Goal: Task Accomplishment & Management: Complete application form

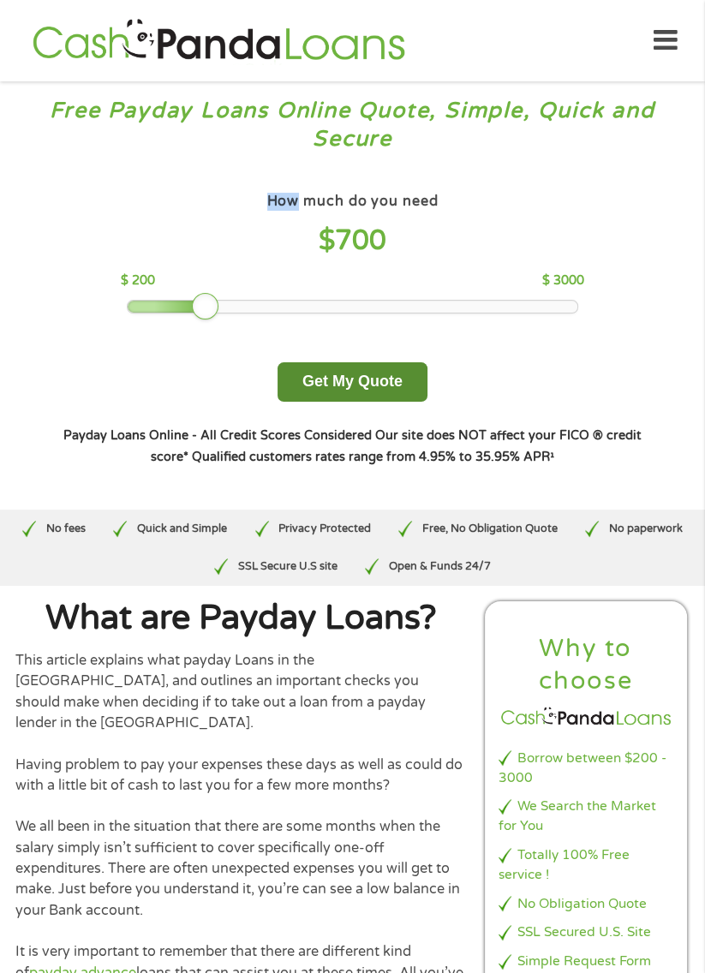
click at [319, 392] on button "Get My Quote" at bounding box center [353, 382] width 150 height 40
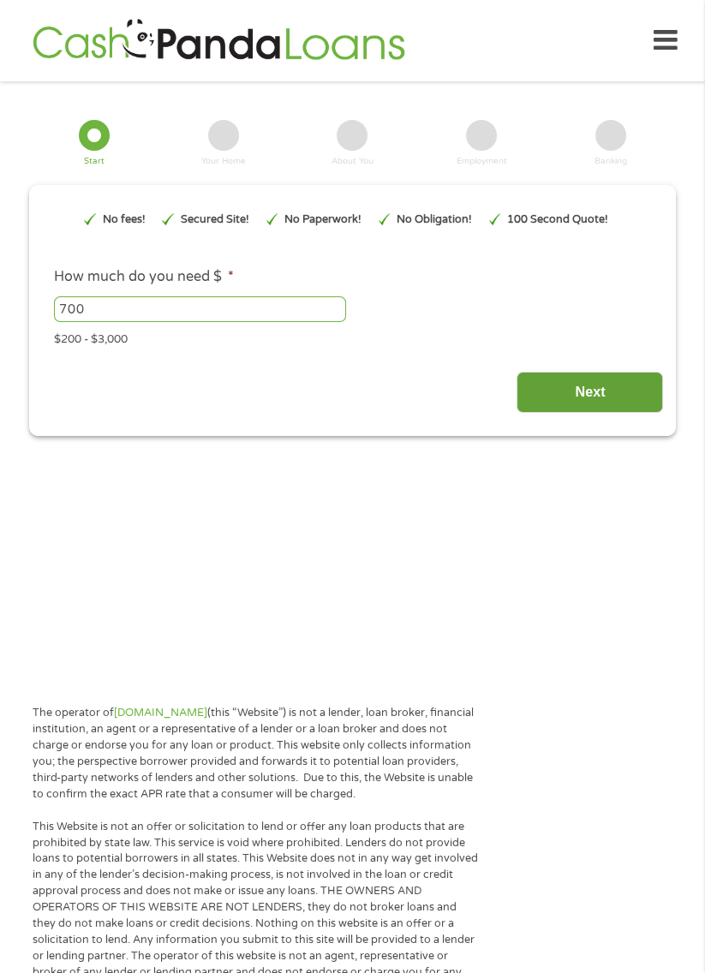
click at [556, 399] on input "Next" at bounding box center [590, 393] width 147 height 42
click at [542, 403] on input "Next" at bounding box center [590, 393] width 147 height 42
click at [560, 389] on input "Next" at bounding box center [590, 393] width 147 height 42
click at [566, 392] on input "Next" at bounding box center [590, 393] width 147 height 42
click at [563, 405] on input "Next" at bounding box center [590, 393] width 147 height 42
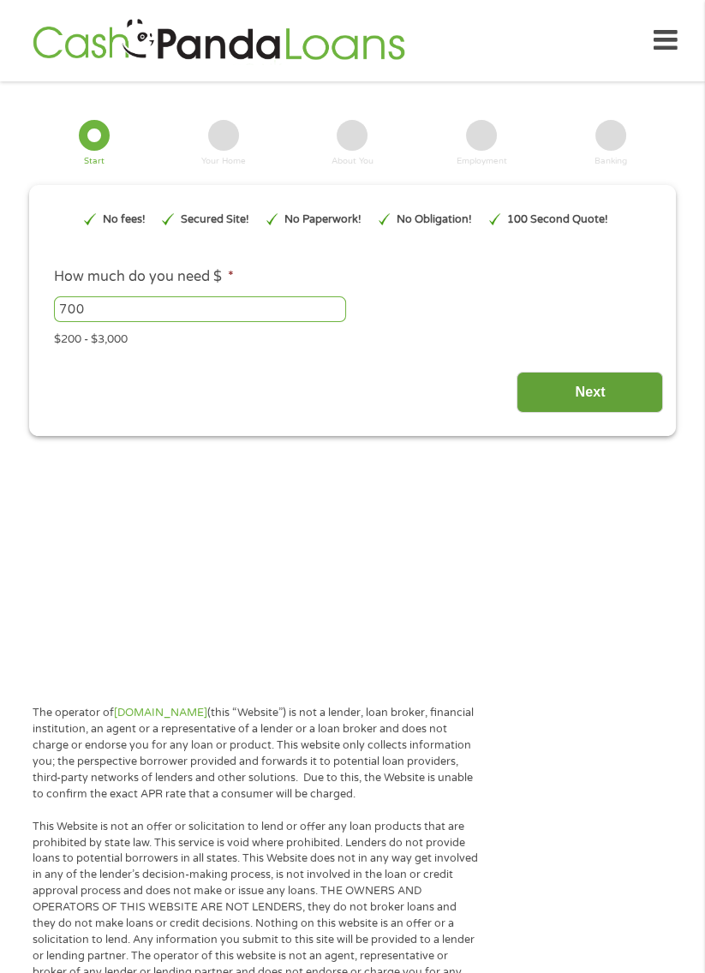
click at [573, 390] on input "Next" at bounding box center [590, 393] width 147 height 42
click at [589, 387] on input "Next" at bounding box center [590, 393] width 147 height 42
click at [580, 395] on input "Next" at bounding box center [590, 393] width 147 height 42
click at [595, 398] on input "Next" at bounding box center [590, 393] width 147 height 42
click at [594, 398] on input "Next" at bounding box center [590, 393] width 147 height 42
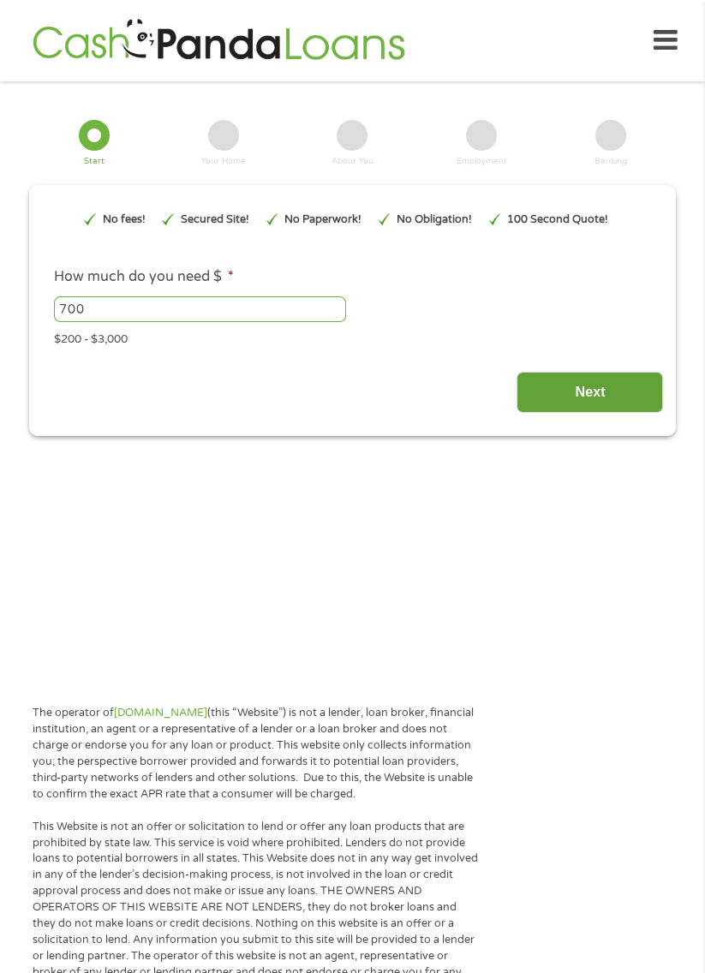
click at [586, 375] on input "Next" at bounding box center [590, 393] width 147 height 42
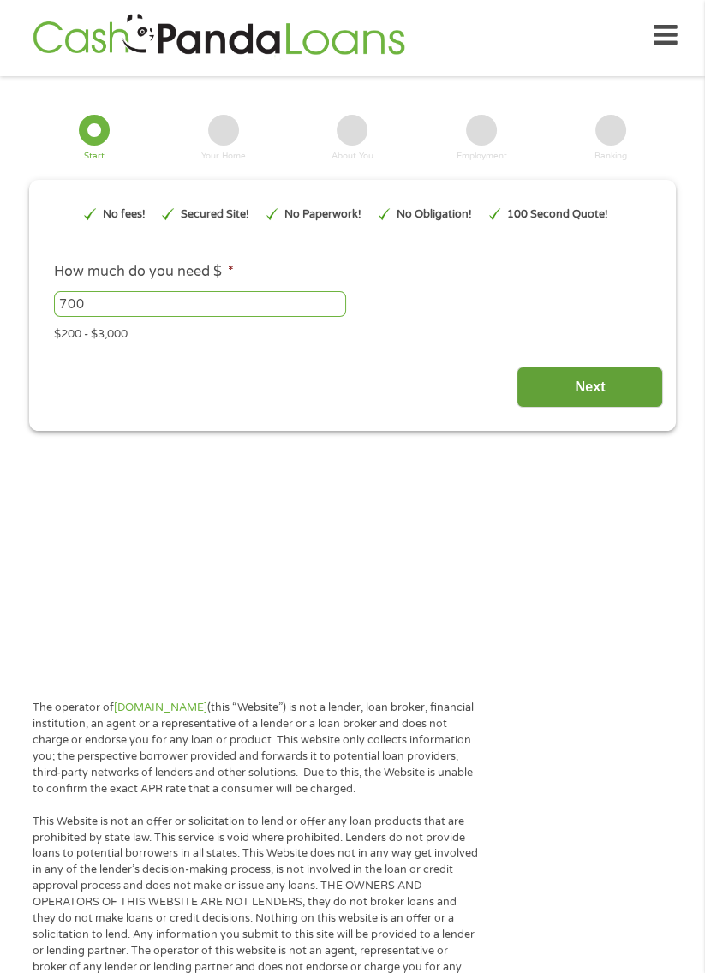
click at [588, 386] on input "Next" at bounding box center [590, 388] width 147 height 42
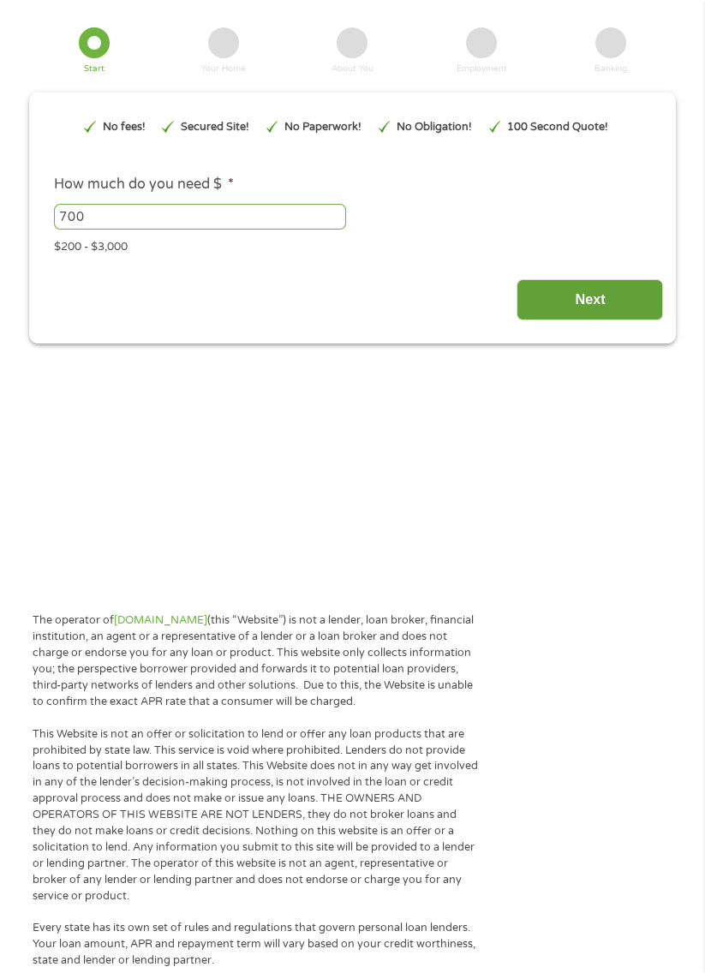
scroll to position [0, 0]
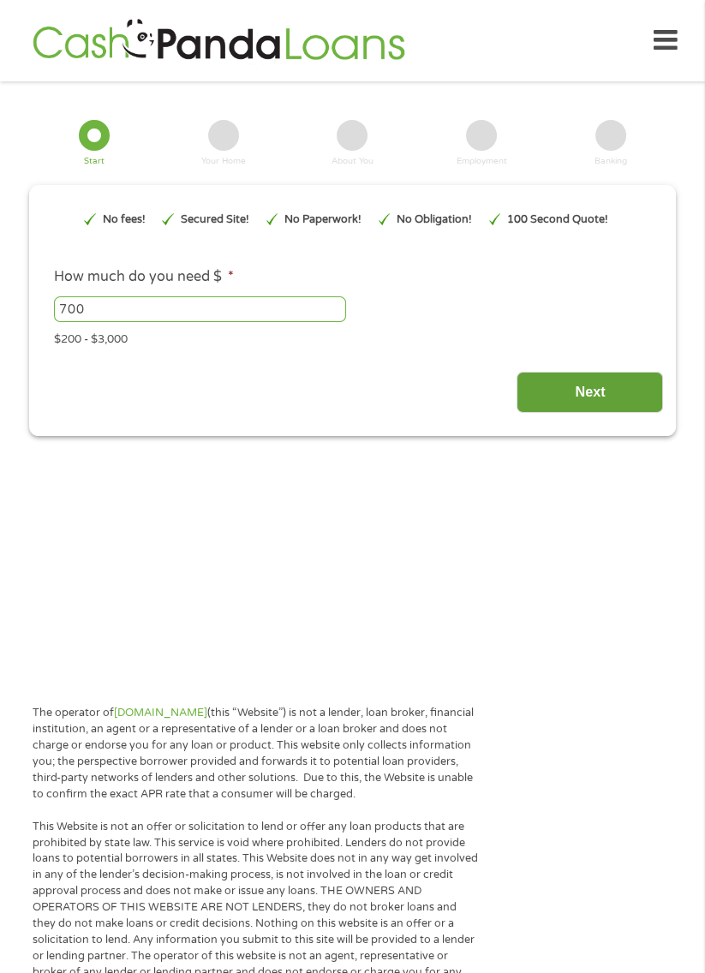
click at [607, 392] on input "Next" at bounding box center [590, 393] width 147 height 42
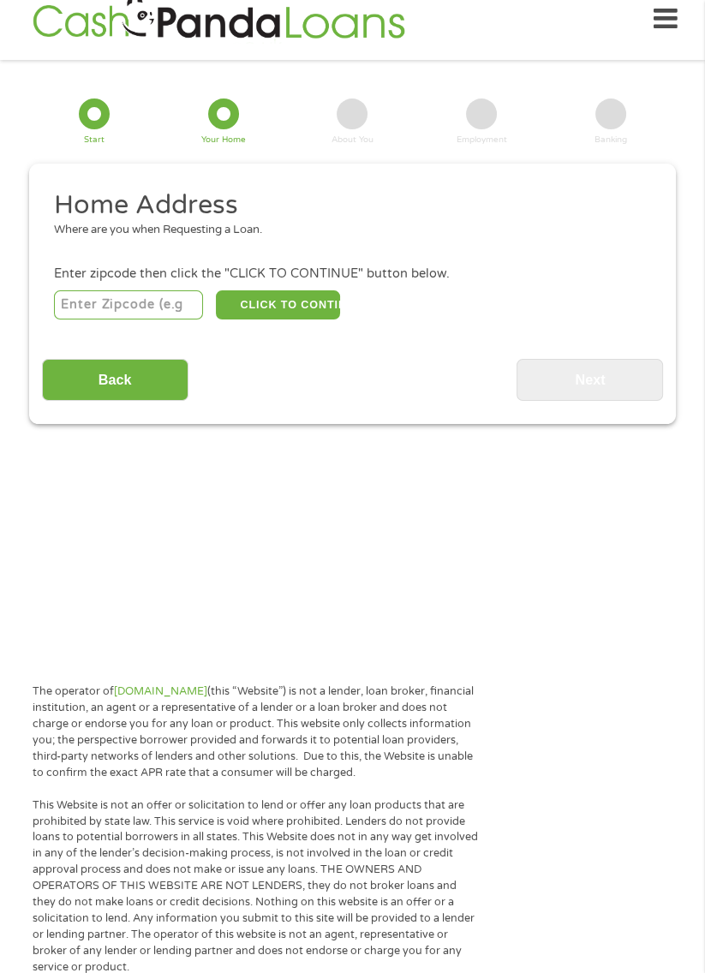
scroll to position [21, 0]
click at [148, 311] on input "number" at bounding box center [128, 304] width 149 height 29
type input "88061"
click at [298, 305] on button "CLICK TO CONTINUE" at bounding box center [278, 304] width 124 height 29
type input "88061"
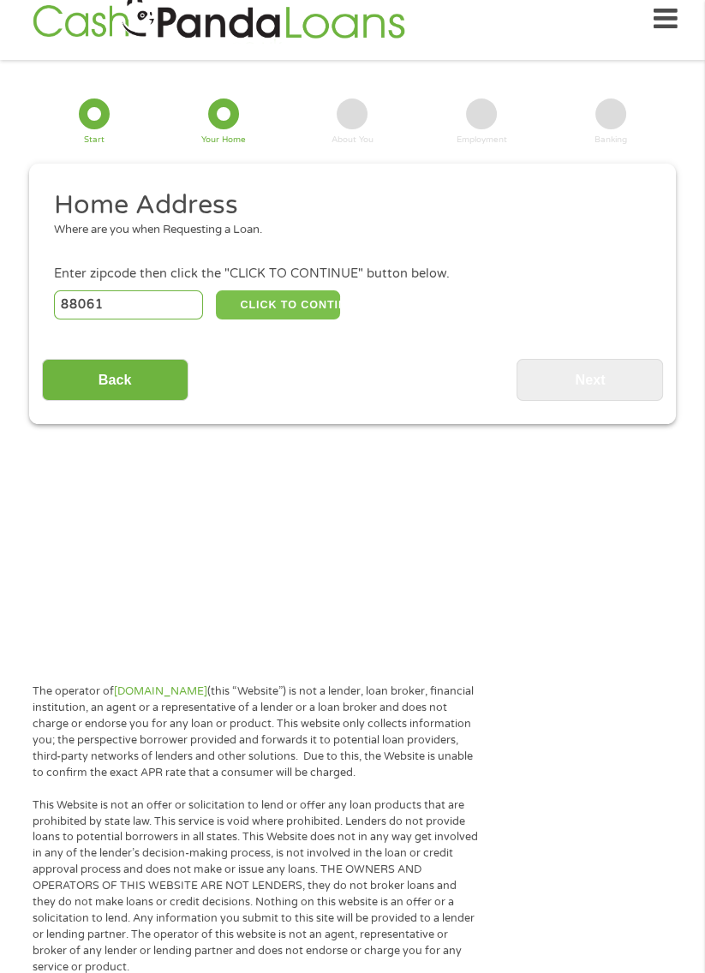
type input "[GEOGRAPHIC_DATA]"
select select "[US_STATE]"
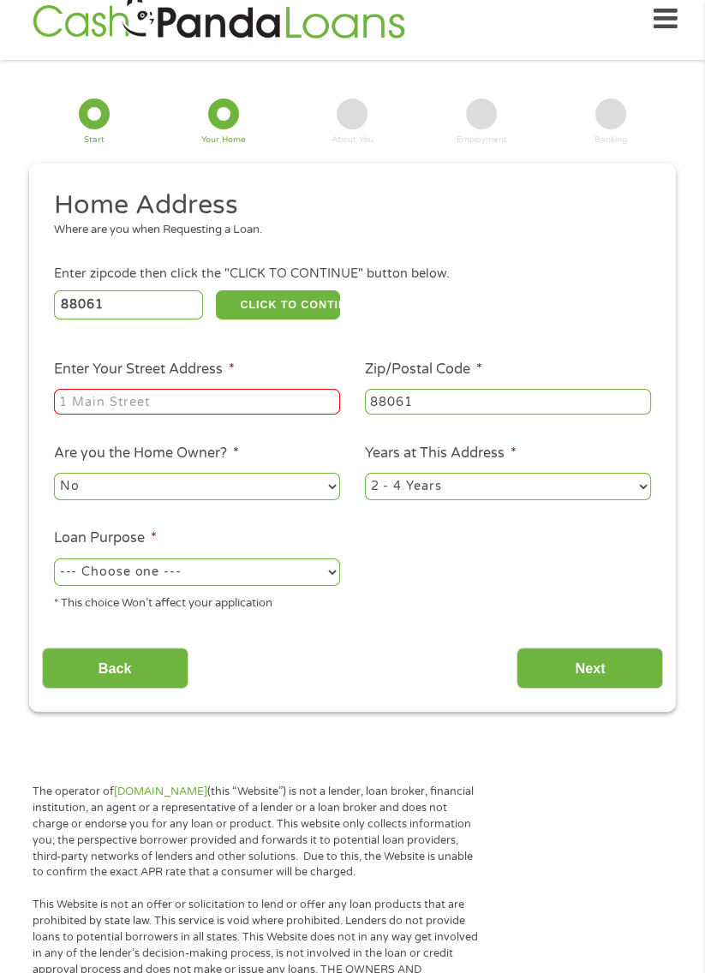
click at [235, 404] on input "Enter Your Street Address *" at bounding box center [197, 402] width 286 height 26
type input "[STREET_ADDRESS]"
click at [650, 485] on select "1 Year or less 1 - 2 Years 2 - 4 Years Over 4 Years" at bounding box center [508, 486] width 286 height 27
select select "60months"
click at [365, 474] on select "1 Year or less 1 - 2 Years 2 - 4 Years Over 4 Years" at bounding box center [508, 486] width 286 height 27
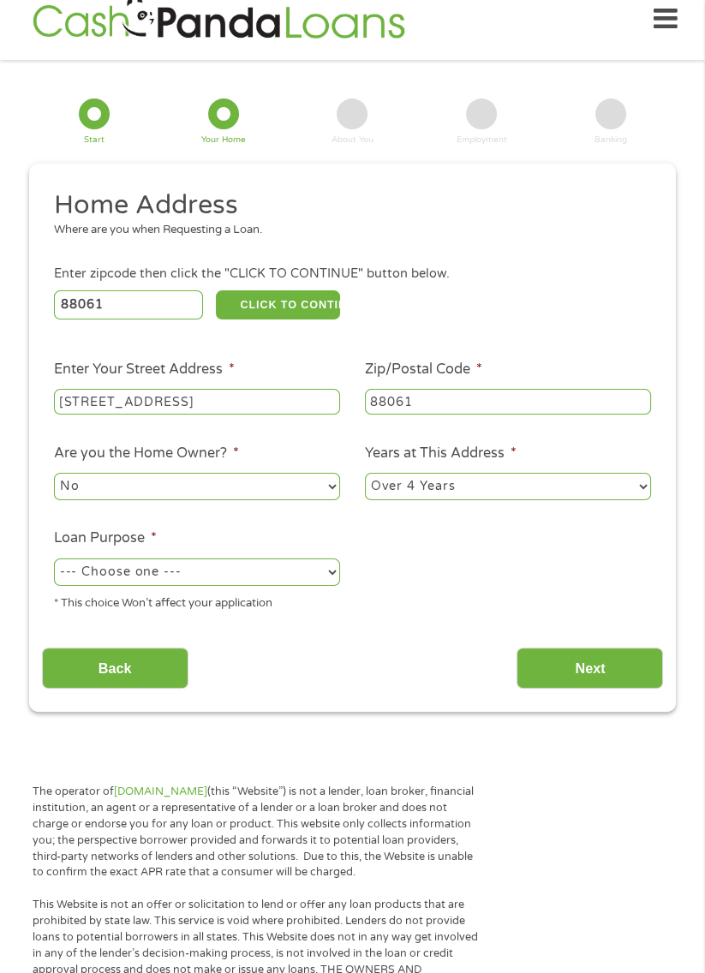
click at [330, 578] on select "--- Choose one --- Pay Bills Debt Consolidation Home Improvement Major Purchase…" at bounding box center [197, 572] width 286 height 27
select select "medicalexpenses"
click at [54, 560] on select "--- Choose one --- Pay Bills Debt Consolidation Home Improvement Major Purchase…" at bounding box center [197, 572] width 286 height 27
click at [608, 667] on input "Next" at bounding box center [590, 669] width 147 height 42
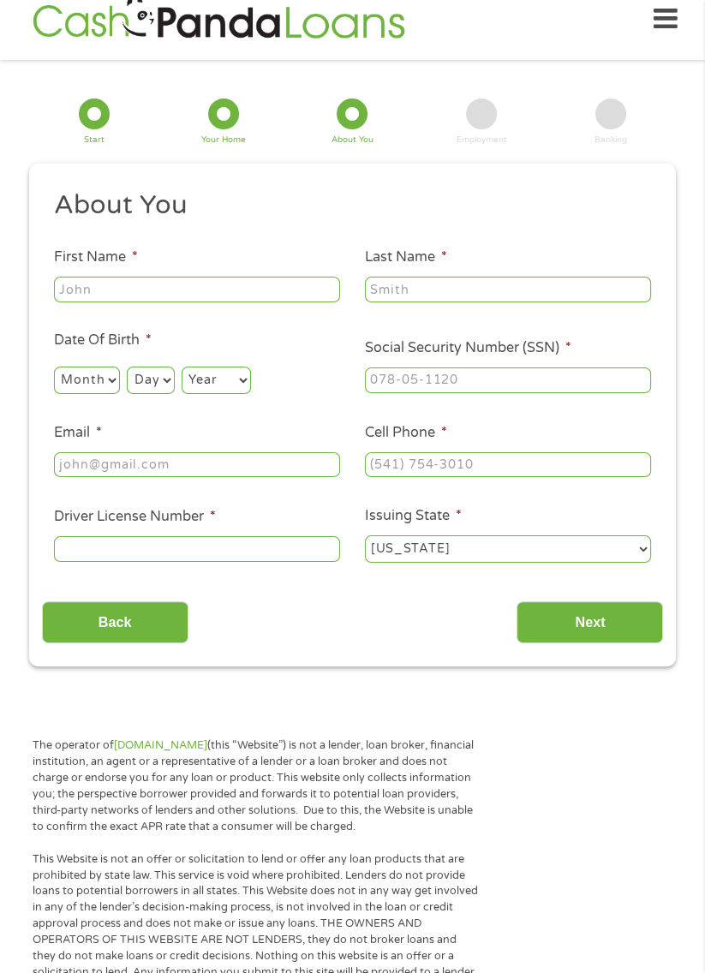
scroll to position [7, 7]
click at [81, 286] on input "First Name *" at bounding box center [197, 290] width 286 height 26
type input "[PERSON_NAME]"
click at [536, 295] on input "Last Name *" at bounding box center [508, 290] width 286 height 26
type input "[PERSON_NAME]"
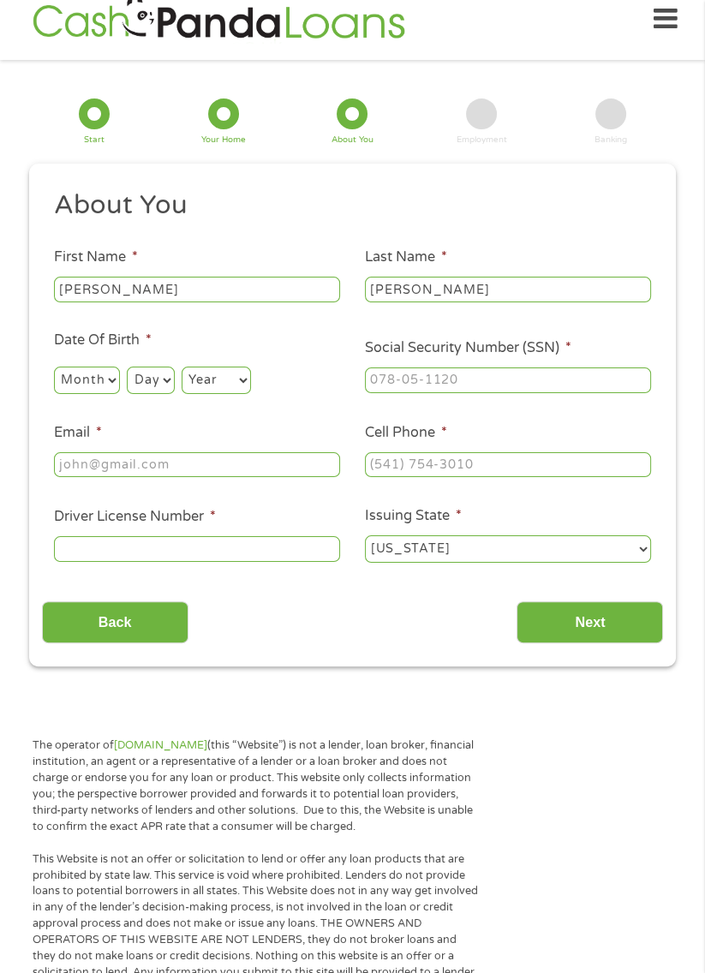
click at [77, 382] on select "Month 1 2 3 4 5 6 7 8 9 10 11 12" at bounding box center [87, 380] width 66 height 27
select select "2"
click at [54, 367] on select "Month 1 2 3 4 5 6 7 8 9 10 11 12" at bounding box center [87, 380] width 66 height 27
click at [148, 385] on select "Day 1 2 3 4 5 6 7 8 9 10 11 12 13 14 15 16 17 18 19 20 21 22 23 24 25 26 27 28 …" at bounding box center [150, 380] width 47 height 27
select select "20"
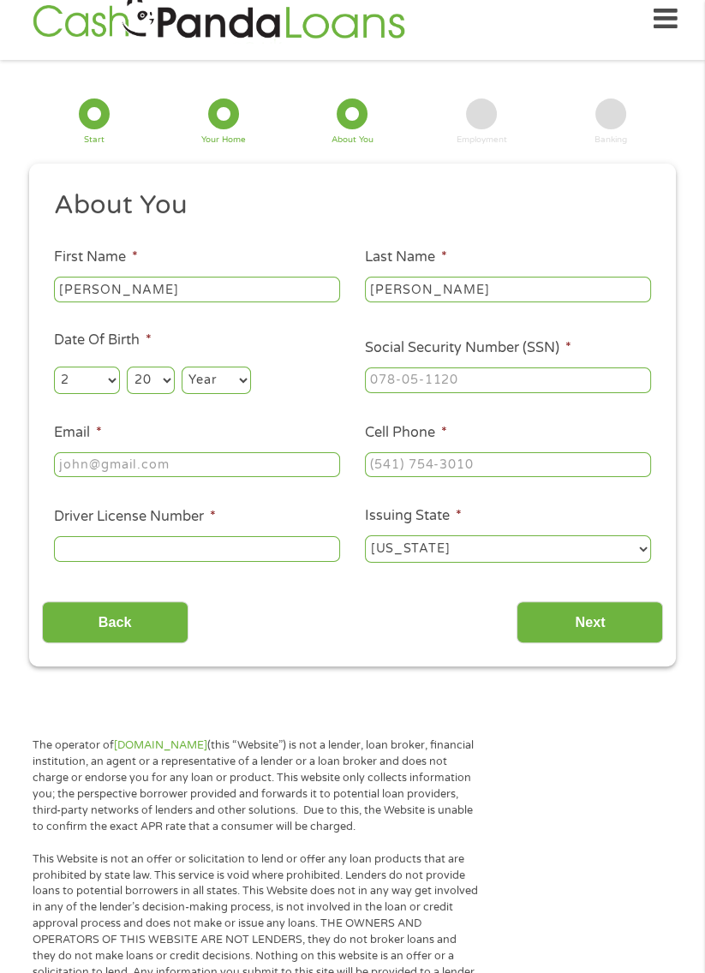
click at [128, 367] on select "Day 1 2 3 4 5 6 7 8 9 10 11 12 13 14 15 16 17 18 19 20 21 22 23 24 25 26 27 28 …" at bounding box center [150, 380] width 47 height 27
click at [211, 391] on select "Year [DATE] 2006 2005 2004 2003 2002 2001 2000 1999 1998 1997 1996 1995 1994 19…" at bounding box center [216, 380] width 69 height 27
select select "1970"
click at [183, 367] on select "Year [DATE] 2006 2005 2004 2003 2002 2001 2000 1999 1998 1997 1996 1995 1994 19…" at bounding box center [216, 380] width 69 height 27
click at [65, 467] on input "Email *" at bounding box center [197, 465] width 286 height 26
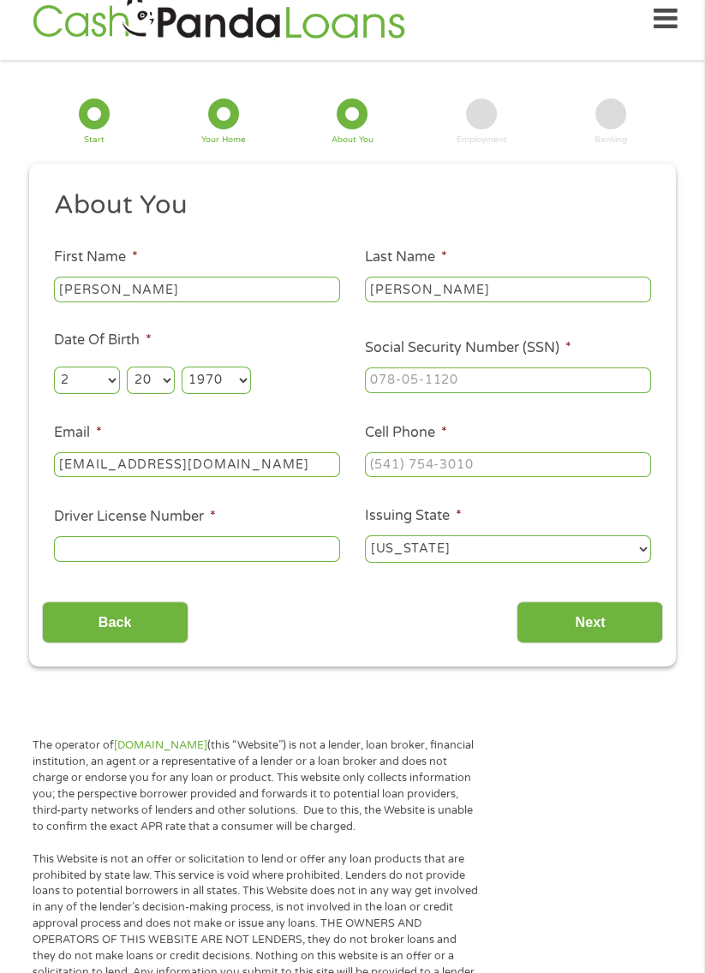
type input "[EMAIL_ADDRESS][DOMAIN_NAME]"
click at [506, 384] on input "Social Security Number (SSN) *" at bounding box center [508, 381] width 286 height 26
type input "525-27-0031"
click at [545, 462] on input "Cell Phone *" at bounding box center [508, 465] width 286 height 26
type input "[PHONE_NUMBER]"
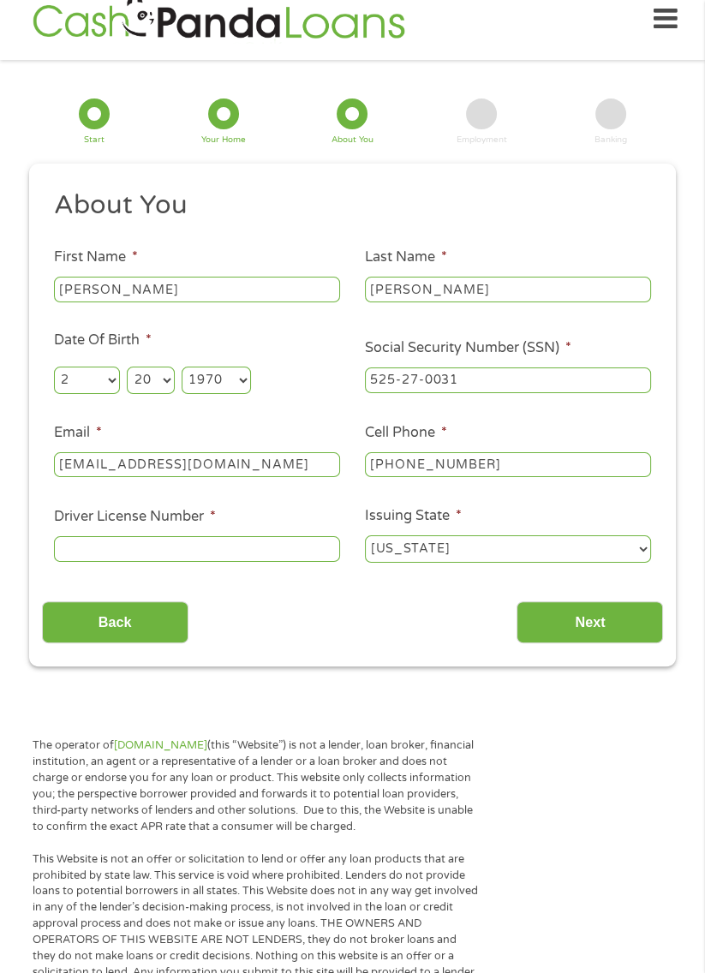
click at [60, 562] on input "Driver License Number *" at bounding box center [197, 549] width 286 height 26
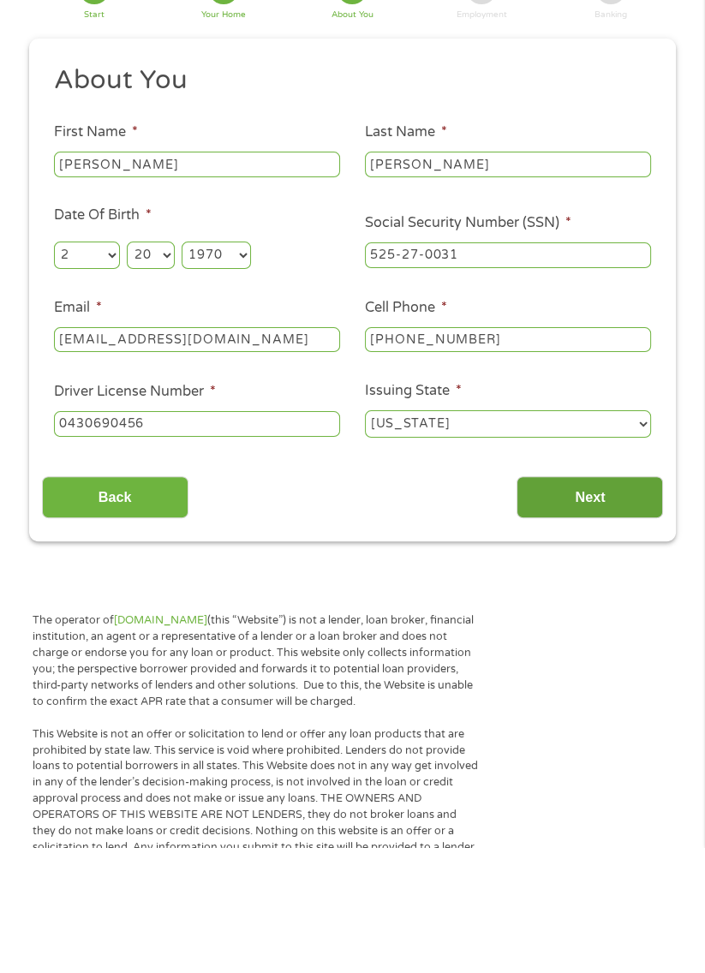
type input "0430690456"
click at [608, 627] on input "Next" at bounding box center [590, 623] width 147 height 42
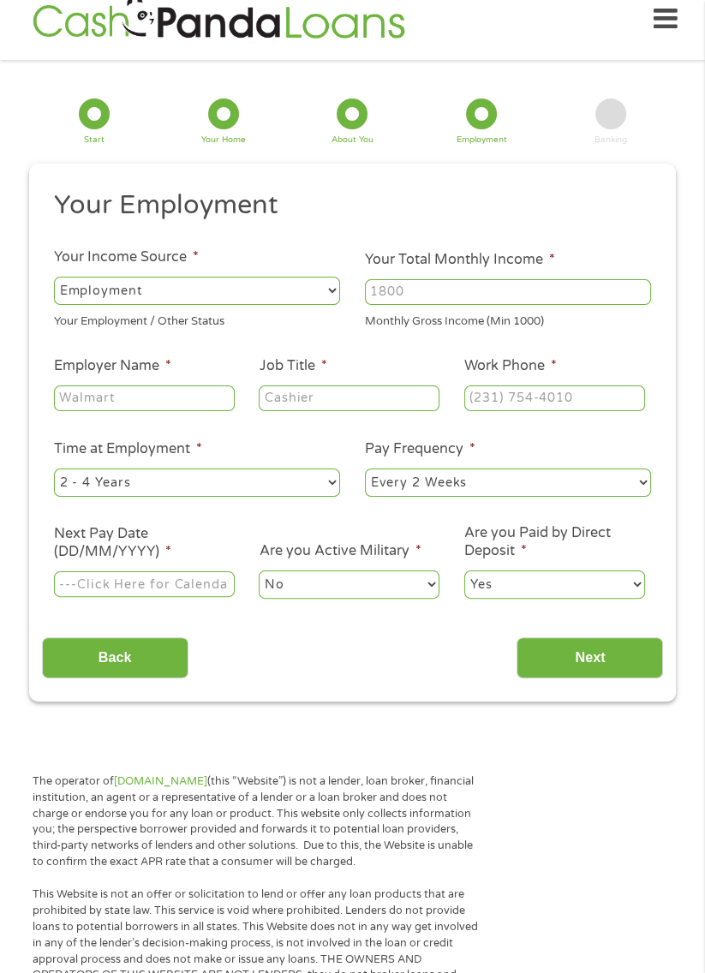
click at [336, 297] on select "--- Choose one --- Employment [DEMOGRAPHIC_DATA] Benefits" at bounding box center [197, 290] width 286 height 27
select select "benefits"
click at [54, 277] on select "--- Choose one --- Employment [DEMOGRAPHIC_DATA] Benefits" at bounding box center [197, 290] width 286 height 27
type input "Other"
type input "[PHONE_NUMBER]"
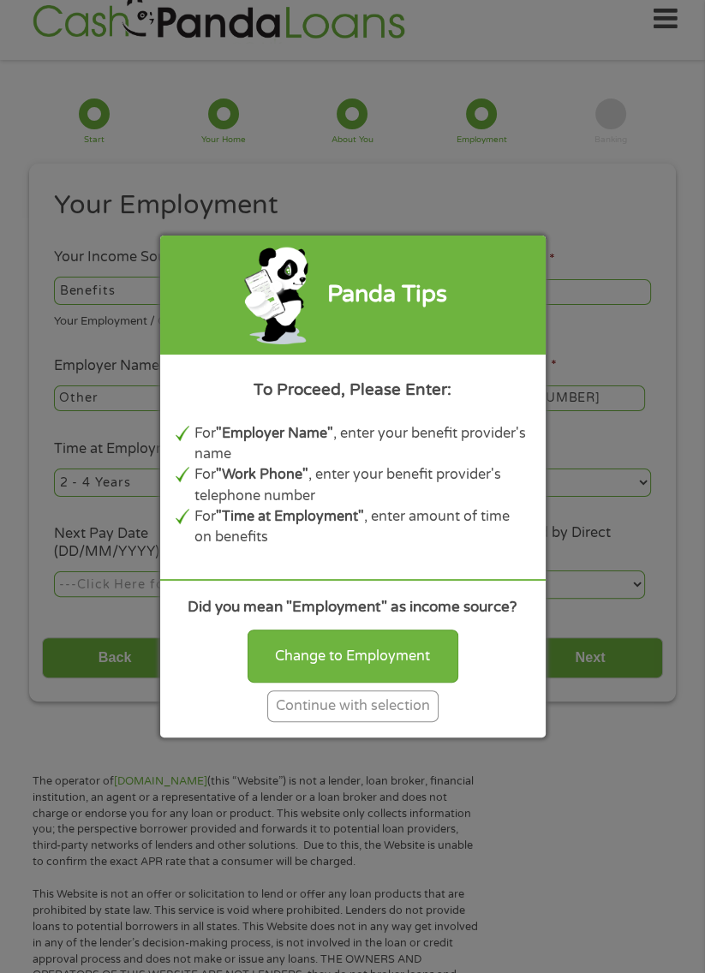
click at [398, 716] on div "Continue with selection" at bounding box center [352, 707] width 171 height 32
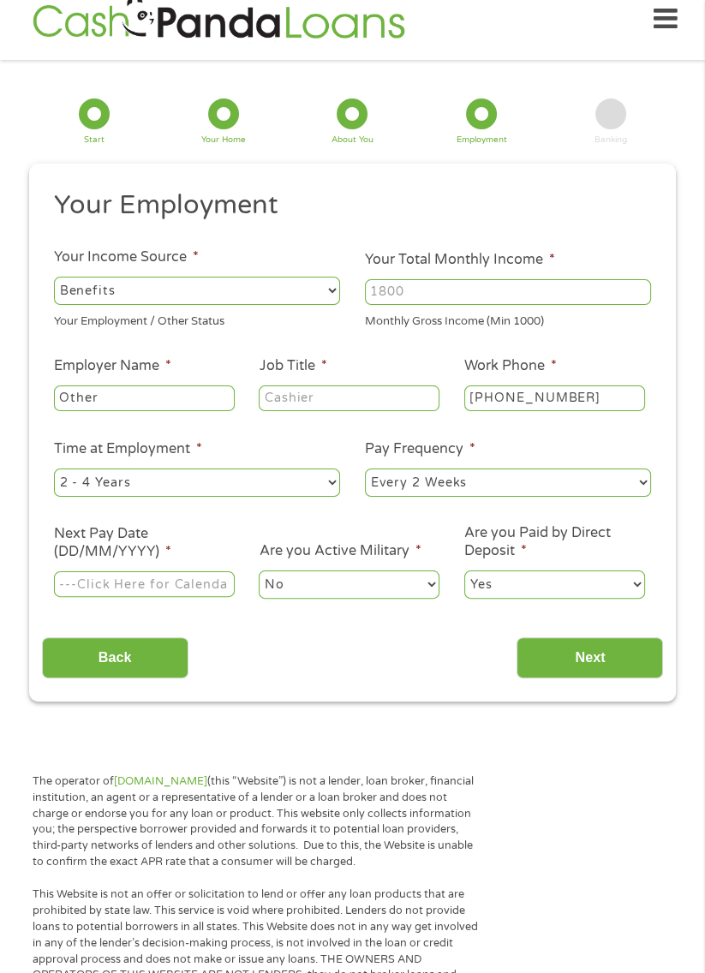
click at [445, 285] on input "Your Total Monthly Income *" at bounding box center [508, 292] width 286 height 26
type input "1234"
click at [172, 399] on input "Other" at bounding box center [144, 399] width 181 height 26
type input "O"
type input "N/n"
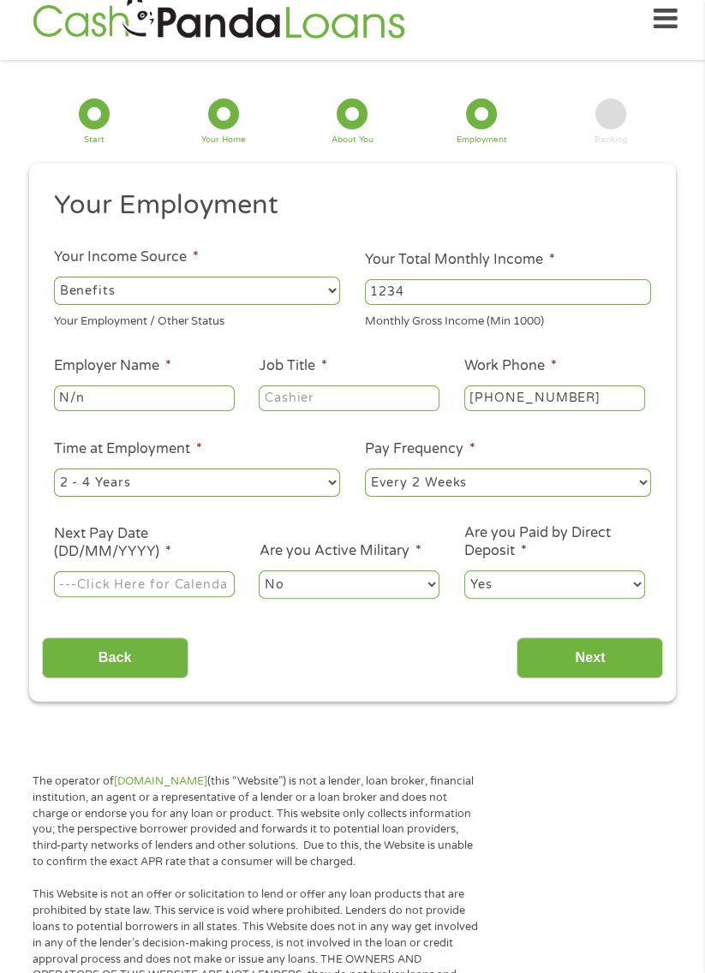
click at [359, 396] on input "Job Title *" at bounding box center [349, 399] width 181 height 26
type input "NA"
click at [636, 402] on input "[PHONE_NUMBER]" at bounding box center [554, 399] width 181 height 26
type input "(___) ___-____"
click at [339, 494] on select "--- Choose one --- 1 Year or less 1 - 2 Years 2 - 4 Years Over 4 Years" at bounding box center [197, 482] width 286 height 27
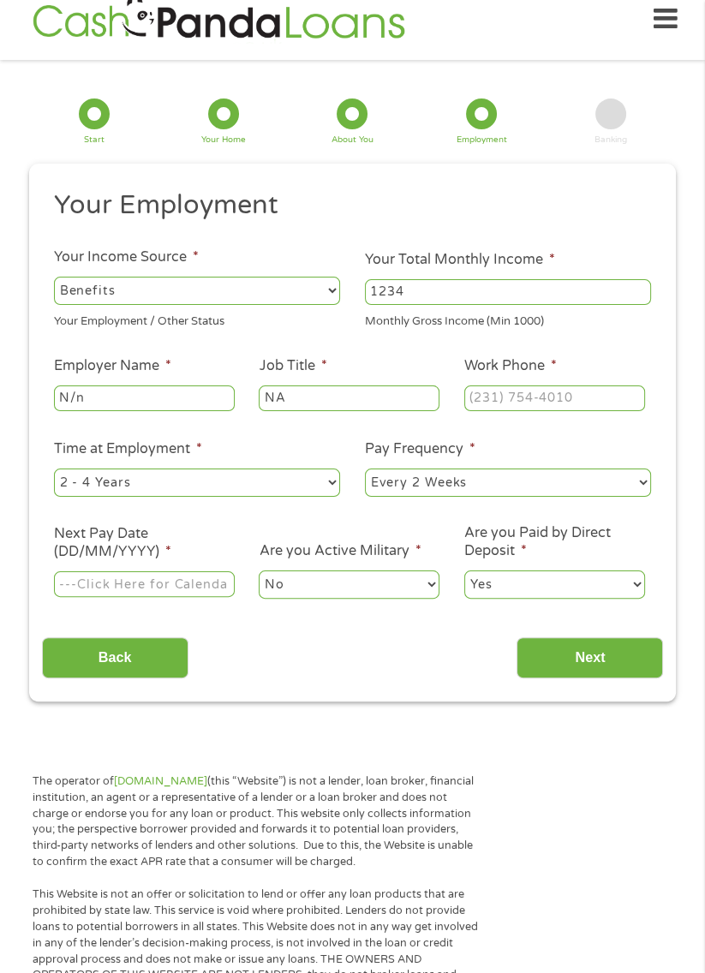
select select "60months"
click at [54, 470] on select "--- Choose one --- 1 Year or less 1 - 2 Years 2 - 4 Years Over 4 Years" at bounding box center [197, 482] width 286 height 27
click at [564, 488] on select "--- Choose one --- Every 2 Weeks Every Week Monthly Semi-Monthly" at bounding box center [508, 482] width 286 height 27
click at [365, 470] on select "--- Choose one --- Every 2 Weeks Every Week Monthly Semi-Monthly" at bounding box center [508, 482] width 286 height 27
click at [581, 490] on select "--- Choose one --- Every 2 Weeks Every Week Monthly Semi-Monthly" at bounding box center [508, 482] width 286 height 27
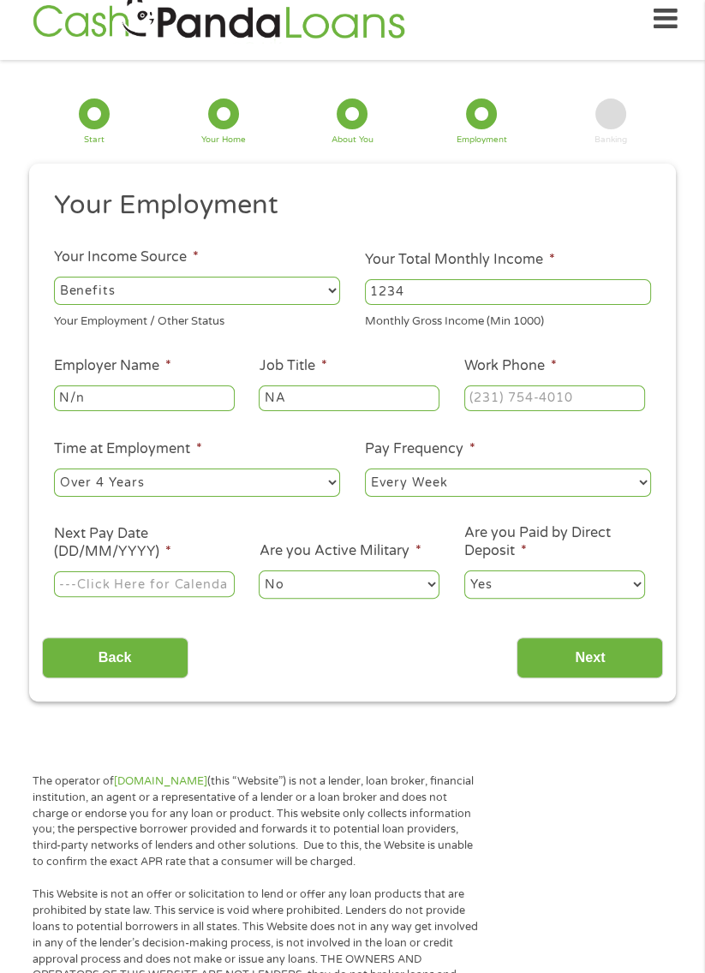
select select "biweekly"
click at [365, 470] on select "--- Choose one --- Every 2 Weeks Every Week Monthly Semi-Monthly" at bounding box center [508, 482] width 286 height 27
click at [179, 588] on input "Next Pay Date (DD/MM/YYYY) *" at bounding box center [144, 585] width 181 height 26
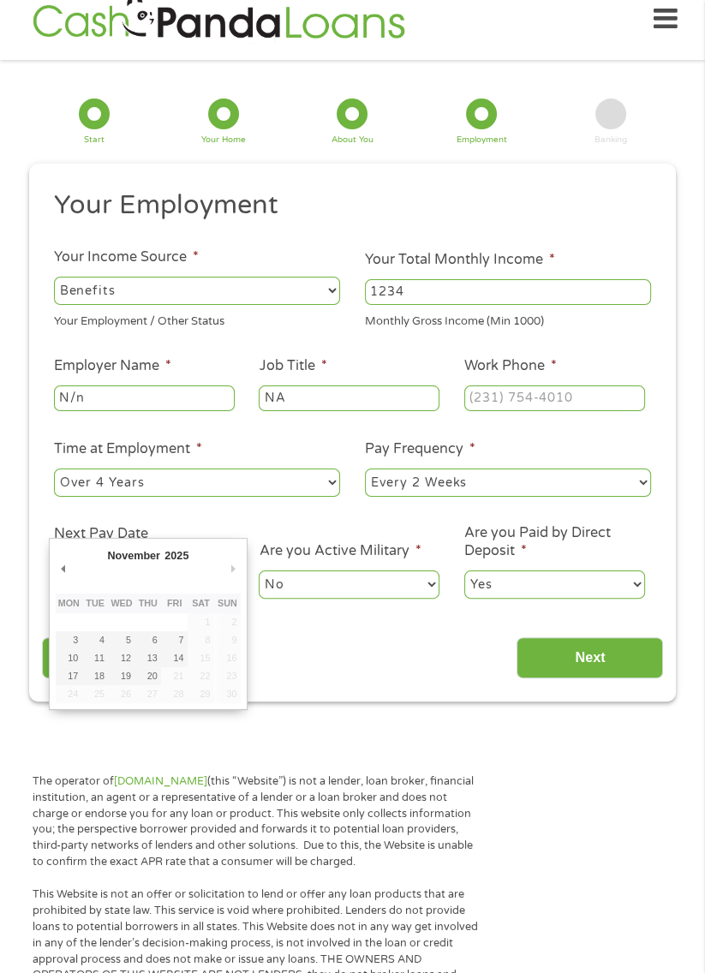
type input "[DATE]"
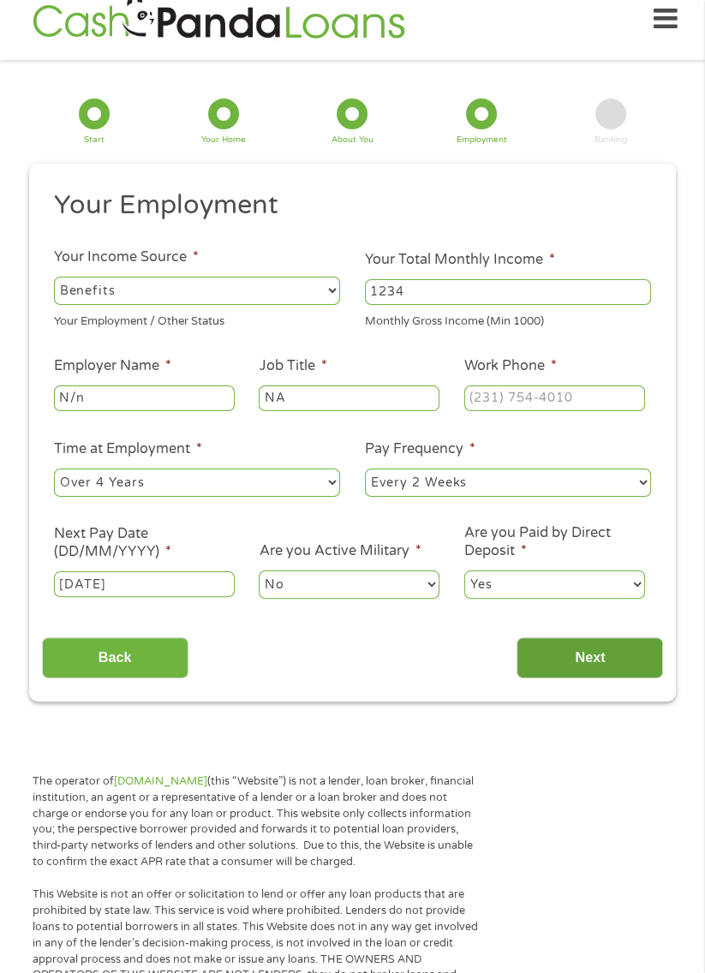
click at [618, 665] on input "Next" at bounding box center [590, 659] width 147 height 42
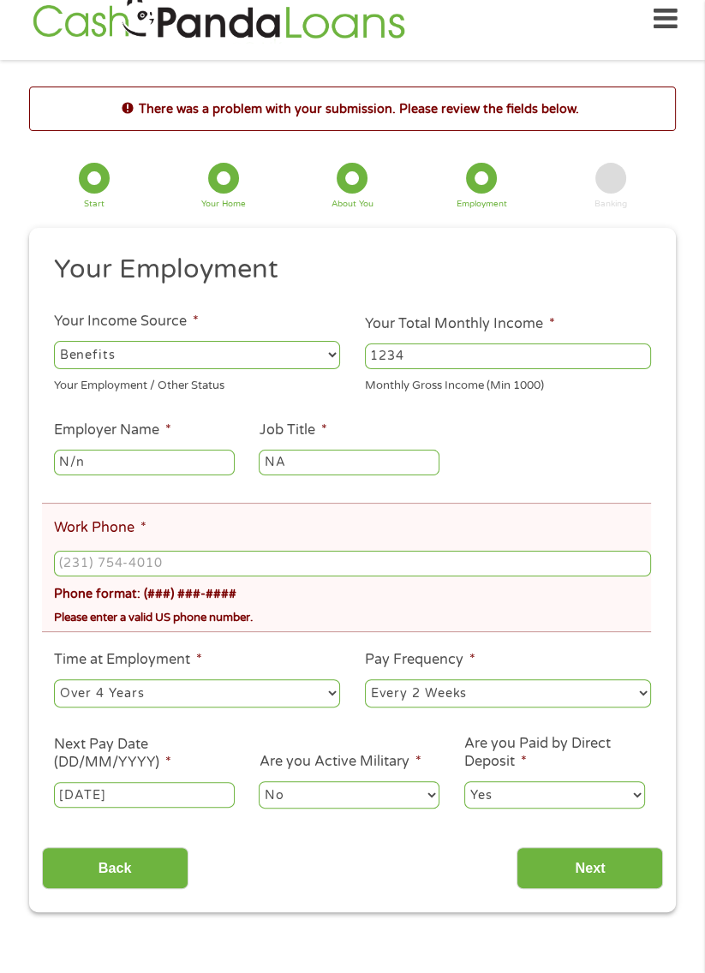
click at [306, 590] on div "Phone format: (###) ###-####" at bounding box center [352, 591] width 597 height 25
click at [346, 570] on input "Work Phone *" at bounding box center [352, 564] width 597 height 26
type input "[PHONE_NUMBER]"
click at [604, 876] on input "Next" at bounding box center [590, 869] width 147 height 42
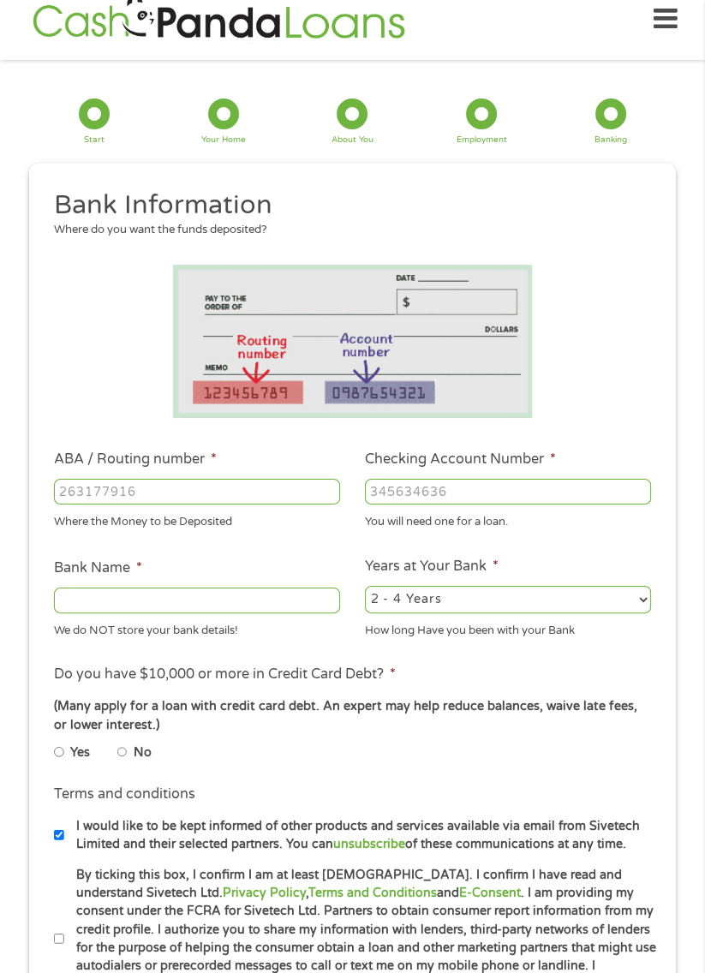
click at [153, 495] on input "ABA / Routing number *" at bounding box center [197, 492] width 286 height 26
type input "031101279"
type input "THE BANCORP BANK"
type input "031101279"
click at [521, 488] on input "Checking Account Number *" at bounding box center [508, 492] width 286 height 26
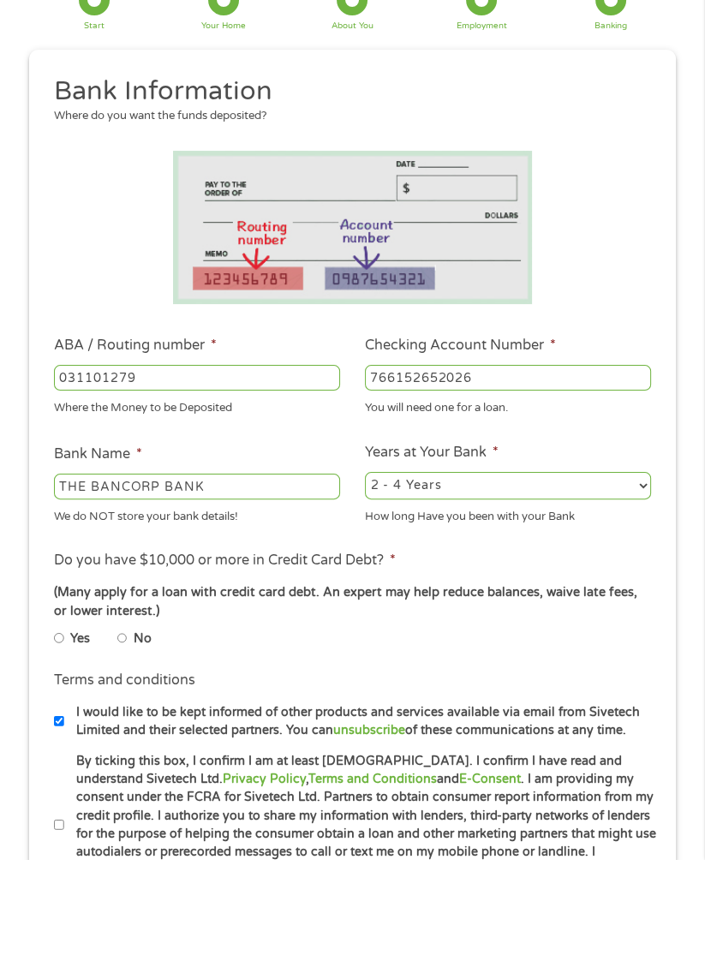
scroll to position [21, 0]
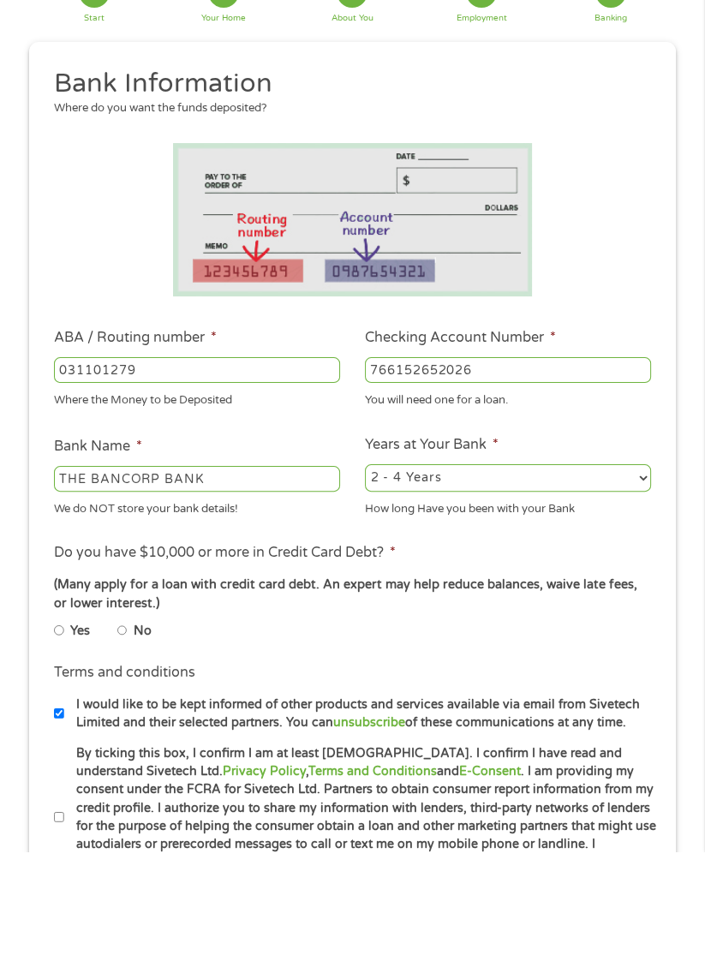
type input "766152652026"
click at [649, 599] on select "2 - 4 Years 6 - 12 Months 1 - 2 Years Over 4 Years" at bounding box center [508, 599] width 286 height 27
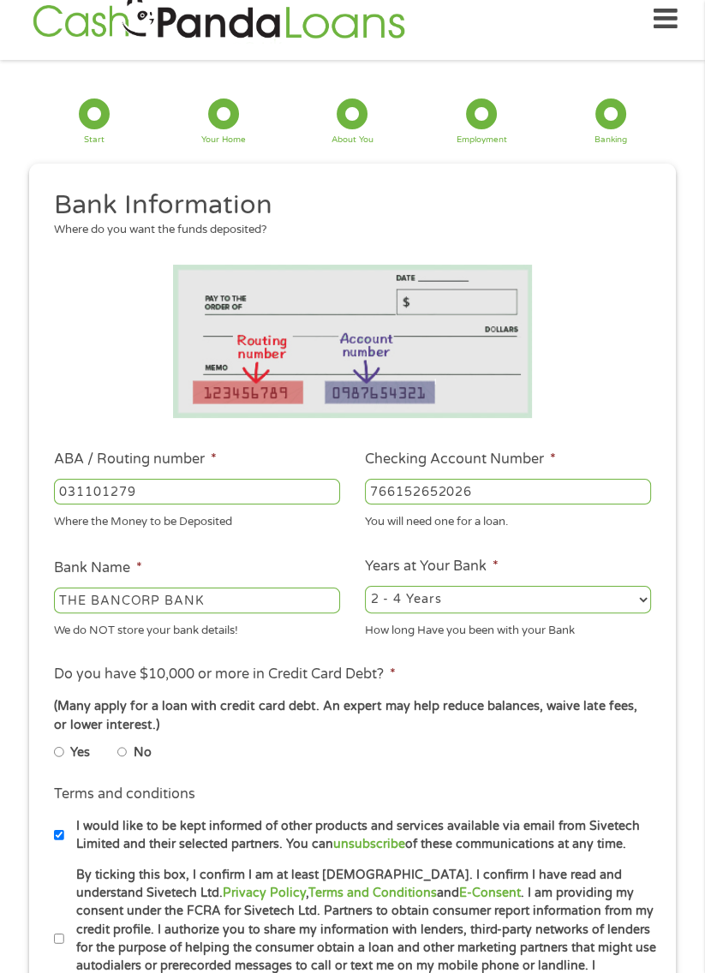
select select "60months"
click at [365, 586] on select "2 - 4 Years 6 - 12 Months 1 - 2 Years Over 4 Years" at bounding box center [508, 599] width 286 height 27
click at [128, 759] on input "No" at bounding box center [122, 752] width 10 height 21
radio input "true"
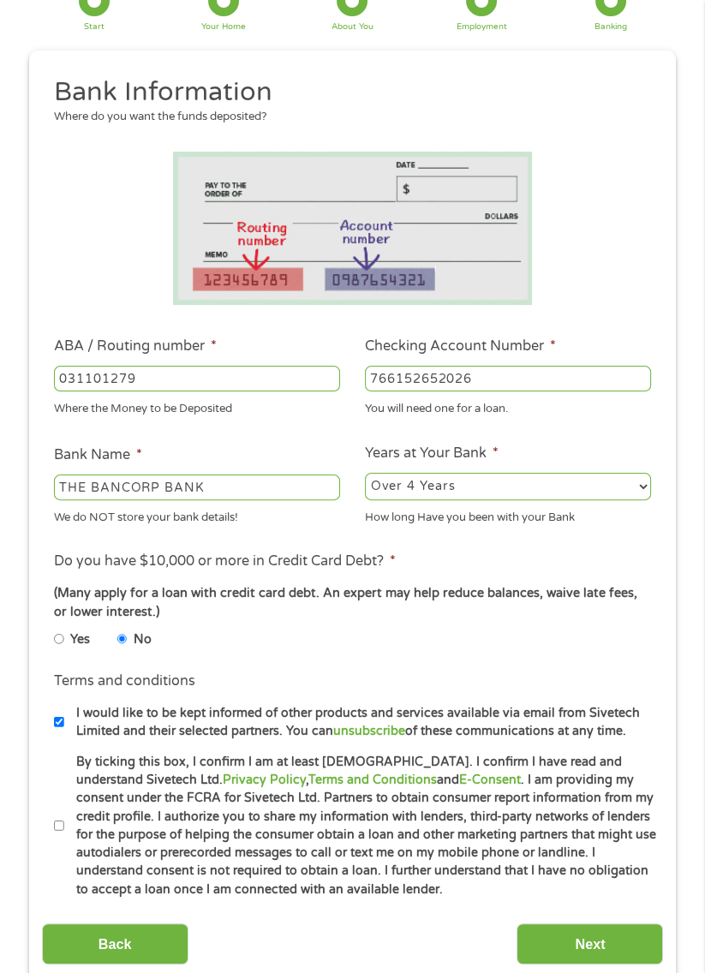
scroll to position [137, 0]
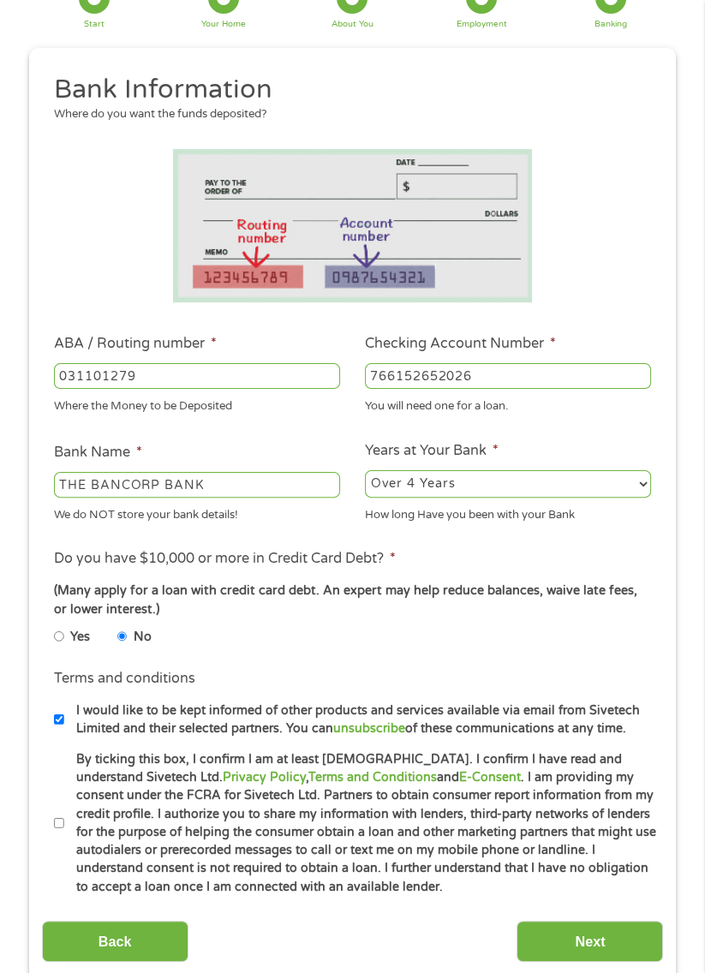
click at [61, 829] on input "By ticking this box, I confirm I am at least [DEMOGRAPHIC_DATA]. I confirm I ha…" at bounding box center [59, 823] width 10 height 21
checkbox input "true"
click at [596, 960] on input "Next" at bounding box center [590, 942] width 147 height 42
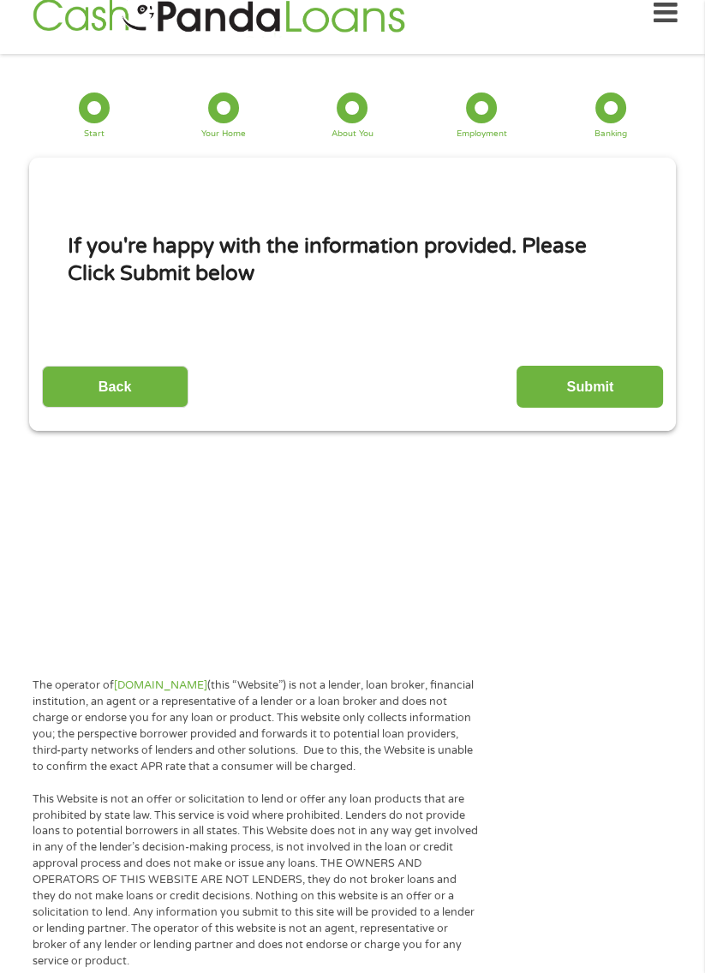
scroll to position [21, 0]
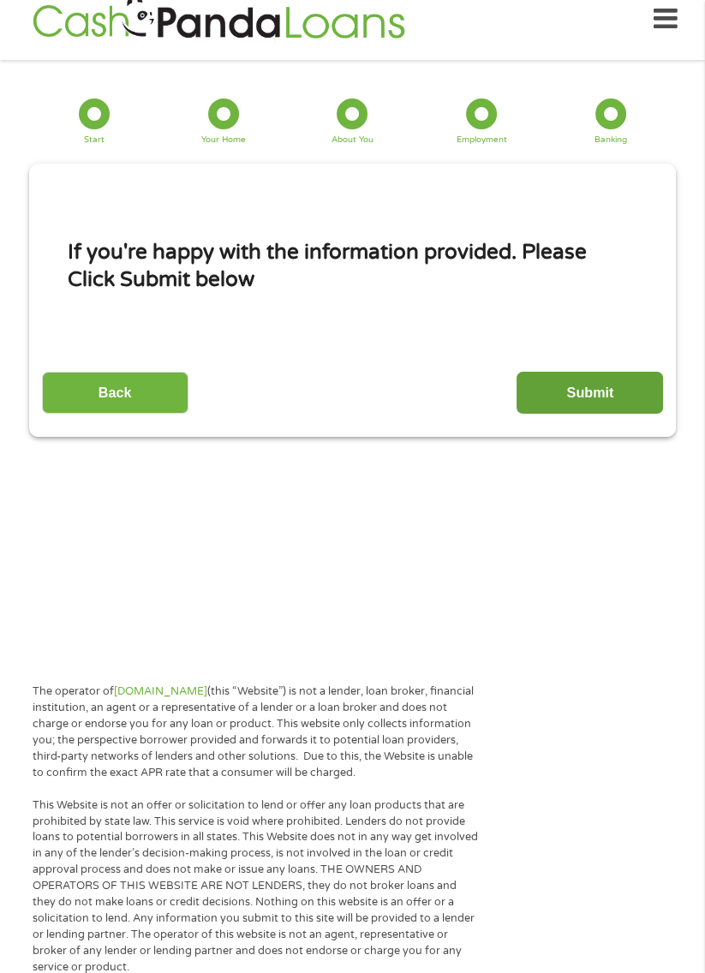
click at [614, 393] on input "Submit" at bounding box center [590, 393] width 147 height 42
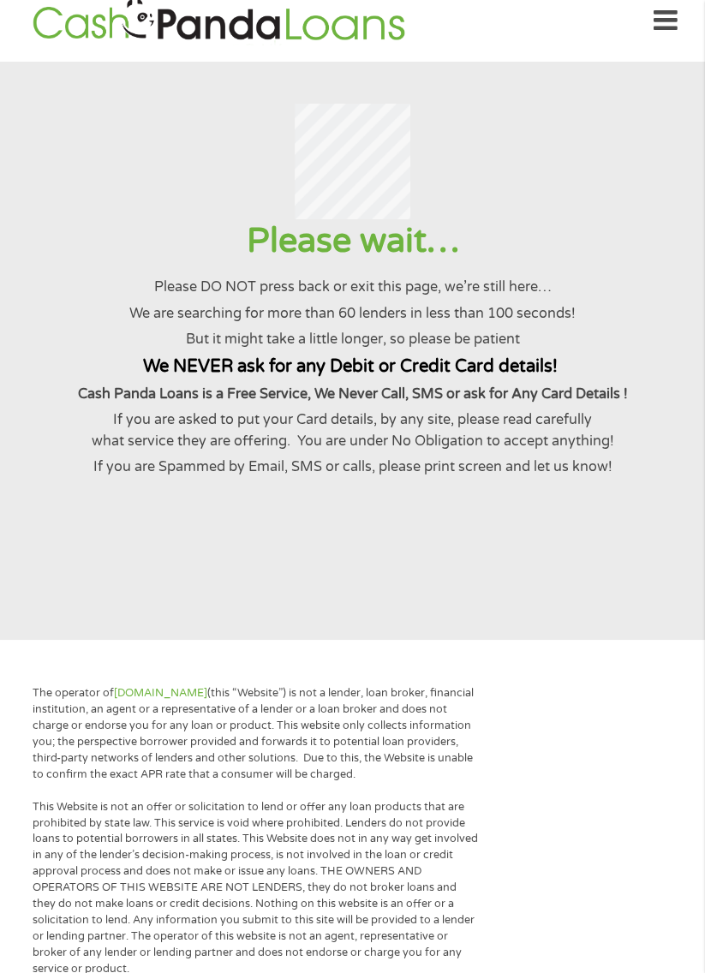
scroll to position [0, 0]
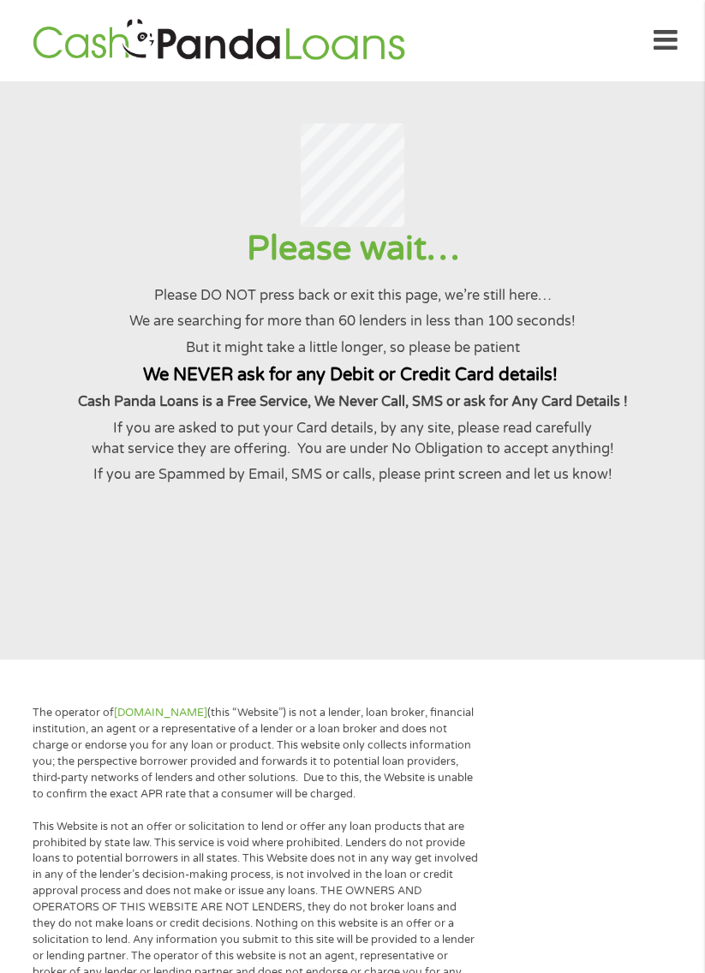
click at [683, 558] on section "Please wait… Please DO NOT press back or exit this page, we’re still here… We a…" at bounding box center [352, 370] width 705 height 578
click at [101, 194] on div at bounding box center [352, 175] width 663 height 104
